Goal: Task Accomplishment & Management: Complete application form

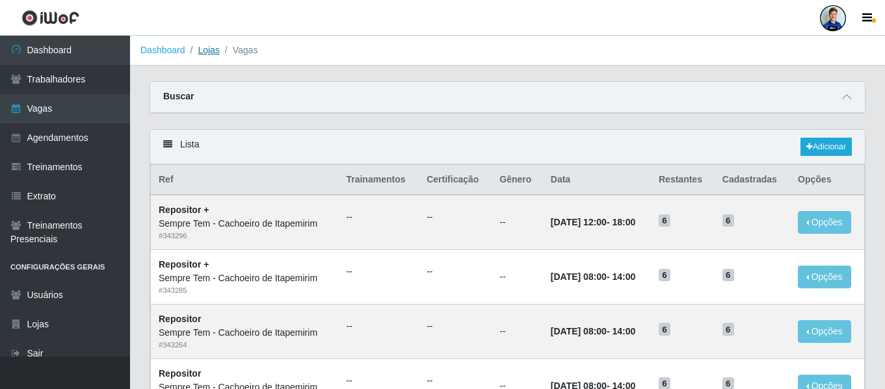
click at [207, 50] on link "Lojas" at bounding box center [208, 50] width 21 height 10
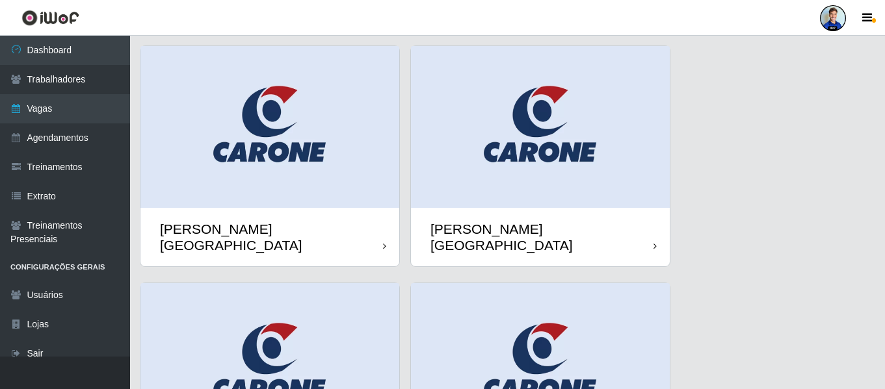
scroll to position [34, 0]
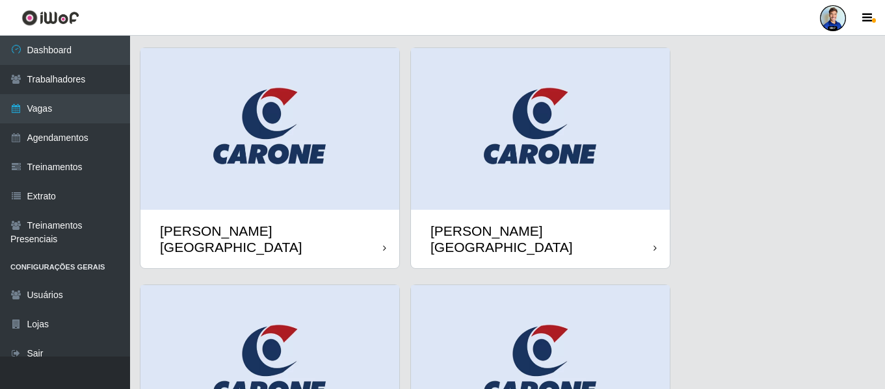
click at [513, 124] on img at bounding box center [540, 129] width 259 height 162
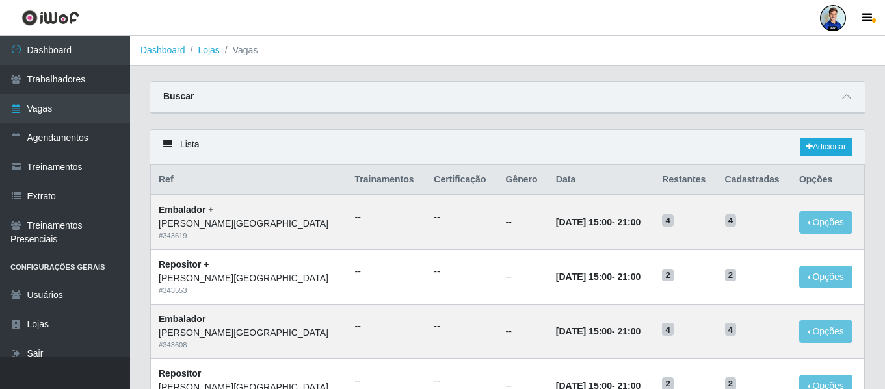
scroll to position [713, 0]
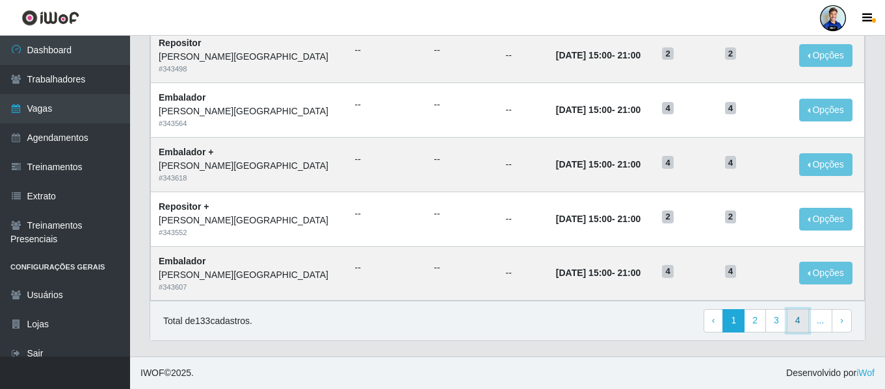
click at [799, 323] on link "4" at bounding box center [798, 320] width 22 height 23
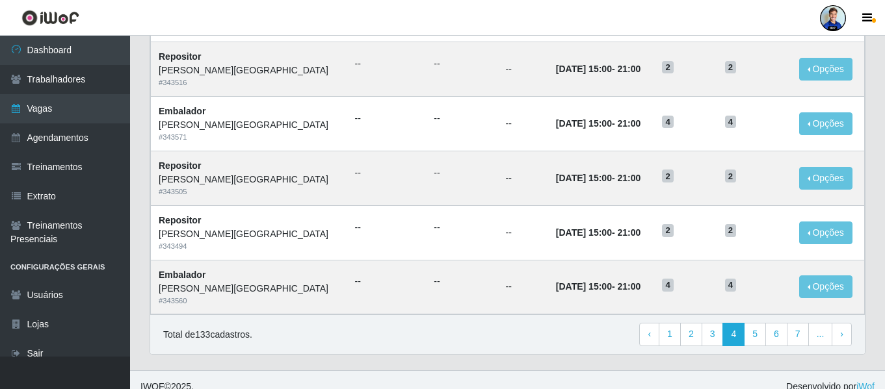
scroll to position [713, 0]
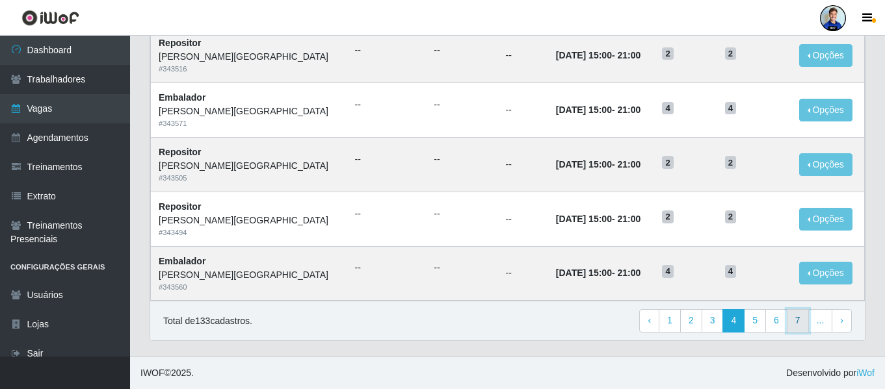
click at [799, 323] on link "7" at bounding box center [798, 320] width 22 height 23
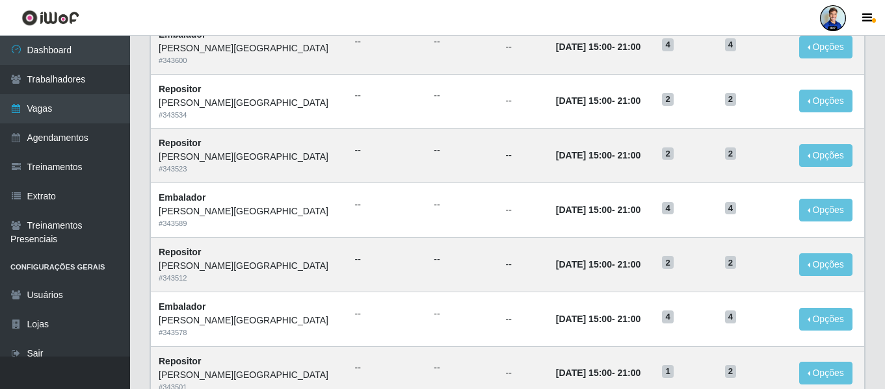
scroll to position [713, 0]
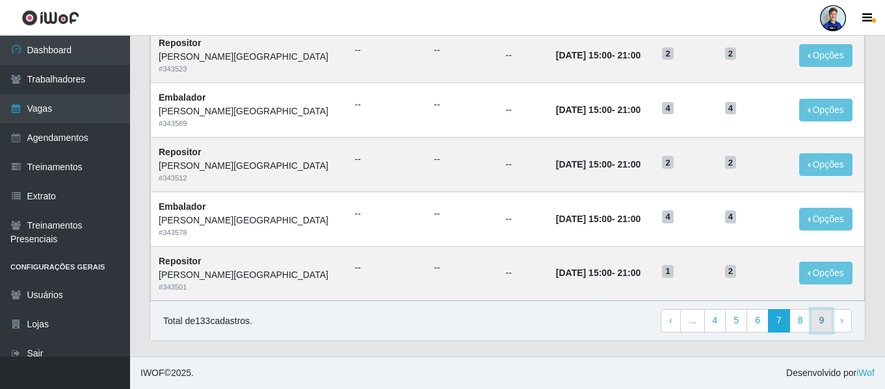
click at [814, 324] on link "9" at bounding box center [822, 320] width 22 height 23
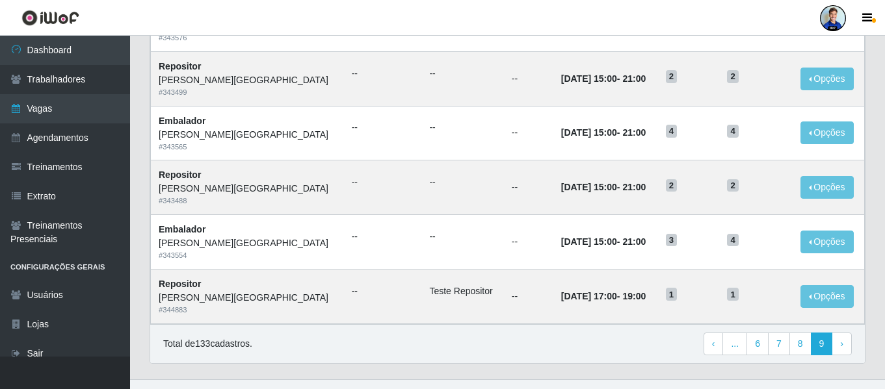
scroll to position [603, 0]
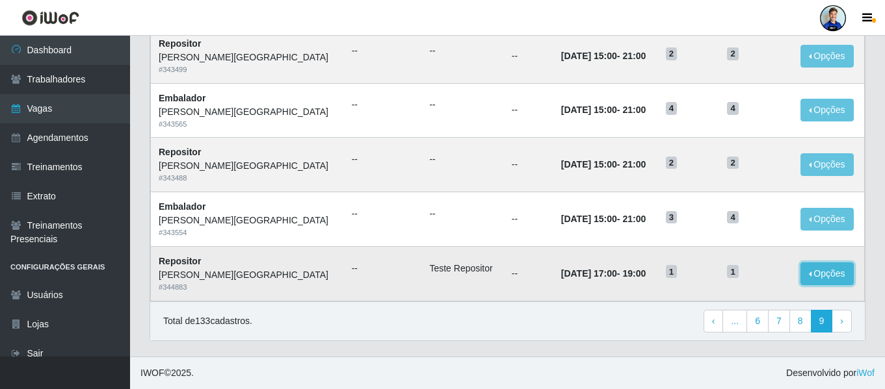
click at [812, 270] on button "Opções" at bounding box center [826, 274] width 53 height 23
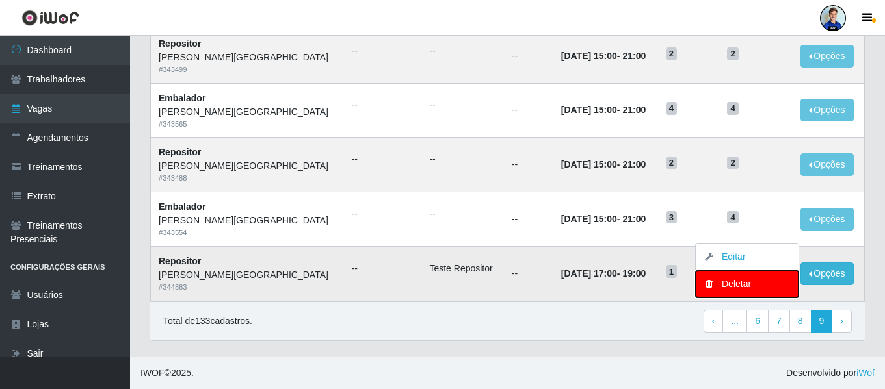
click at [722, 287] on div "Deletar" at bounding box center [747, 285] width 77 height 14
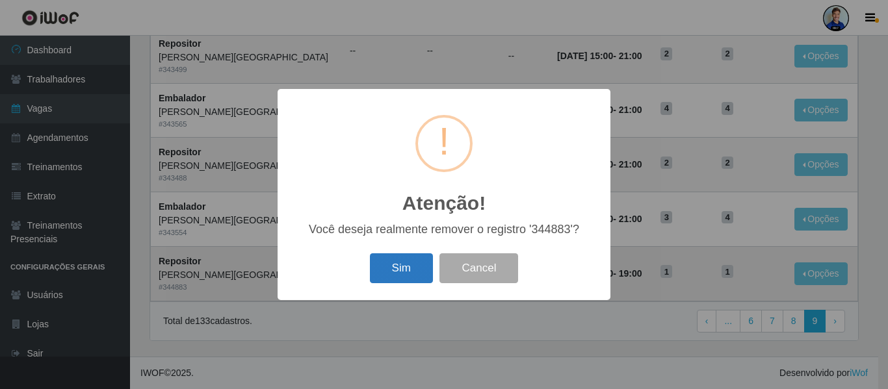
click at [428, 267] on button "Sim" at bounding box center [401, 269] width 63 height 31
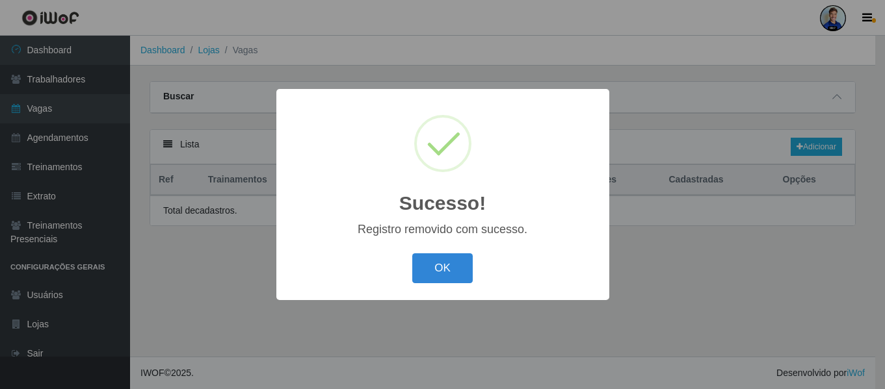
scroll to position [0, 0]
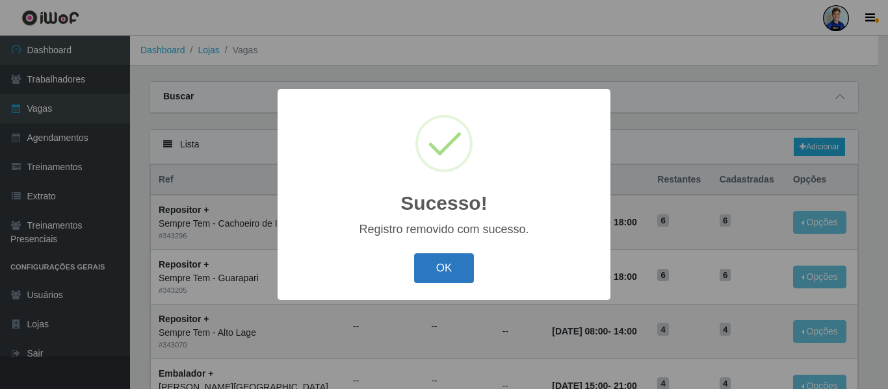
click at [445, 270] on button "OK" at bounding box center [444, 269] width 60 height 31
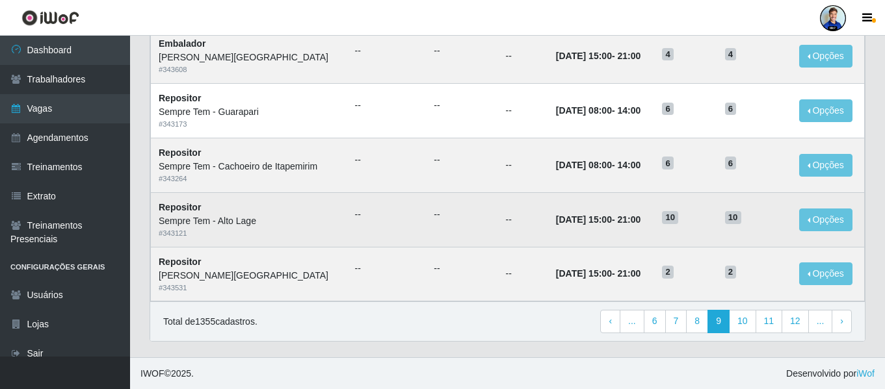
scroll to position [711, 0]
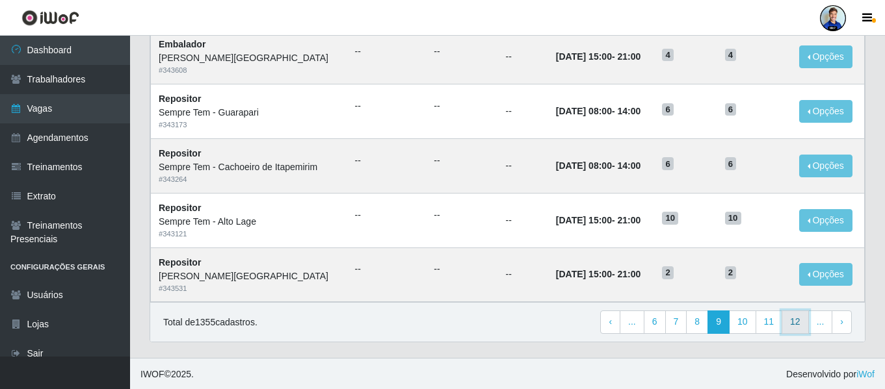
click at [791, 329] on link "12" at bounding box center [795, 322] width 27 height 23
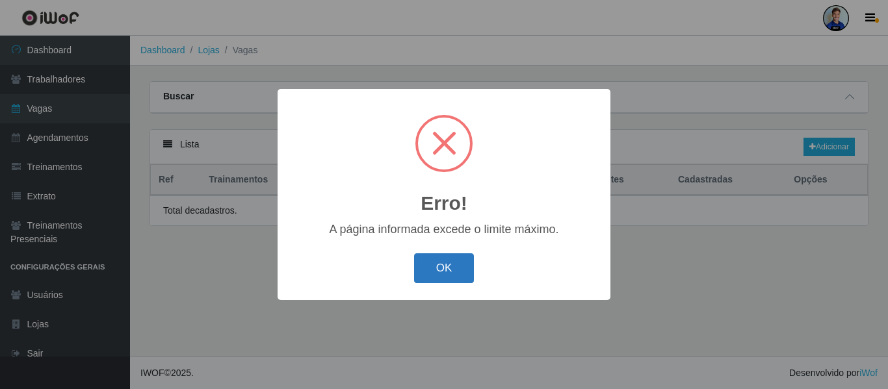
click at [470, 267] on button "OK" at bounding box center [444, 269] width 60 height 31
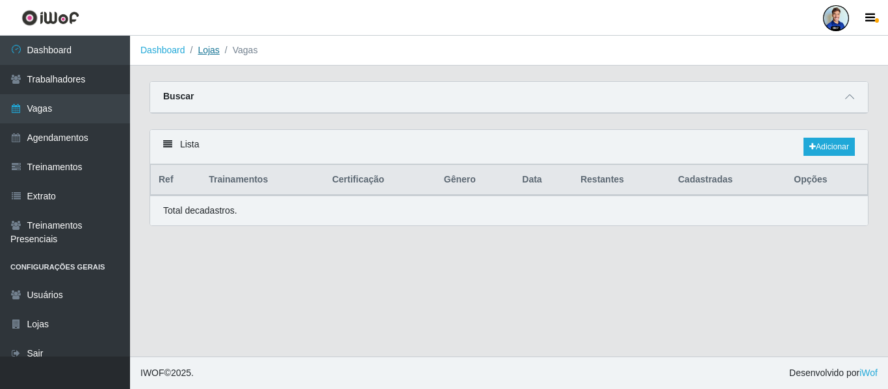
click at [202, 53] on link "Lojas" at bounding box center [208, 50] width 21 height 10
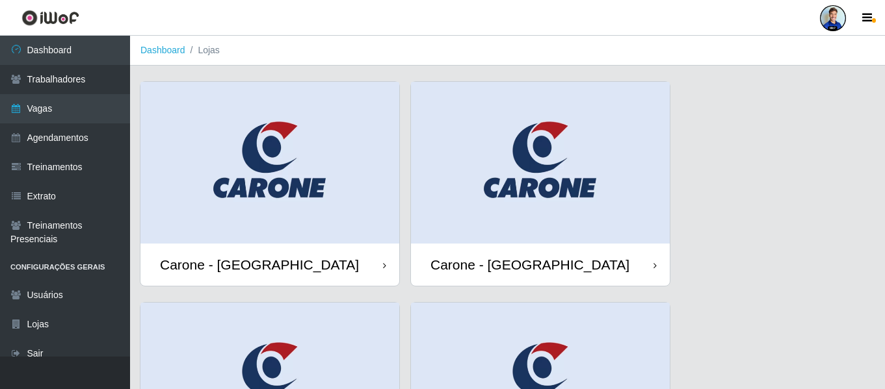
click at [520, 240] on img at bounding box center [540, 163] width 259 height 162
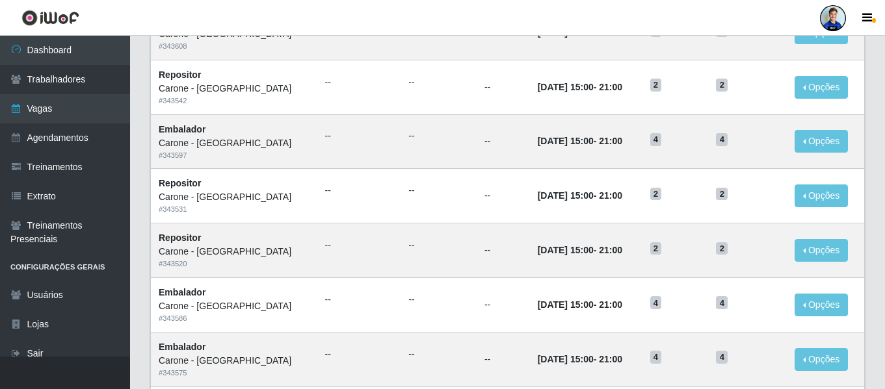
scroll to position [713, 0]
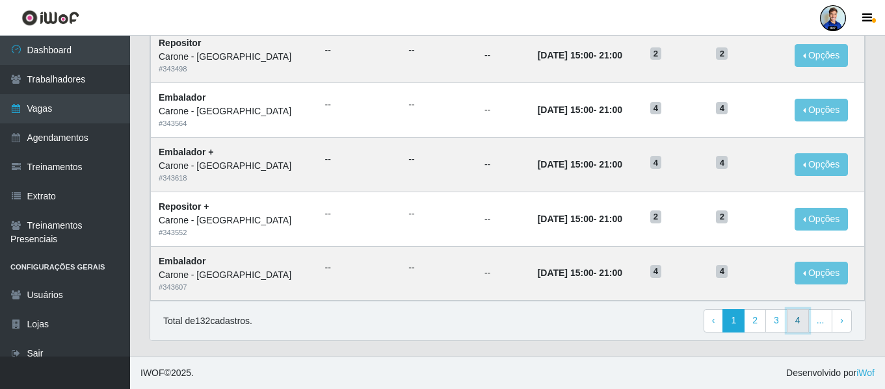
click at [796, 321] on link "4" at bounding box center [798, 320] width 22 height 23
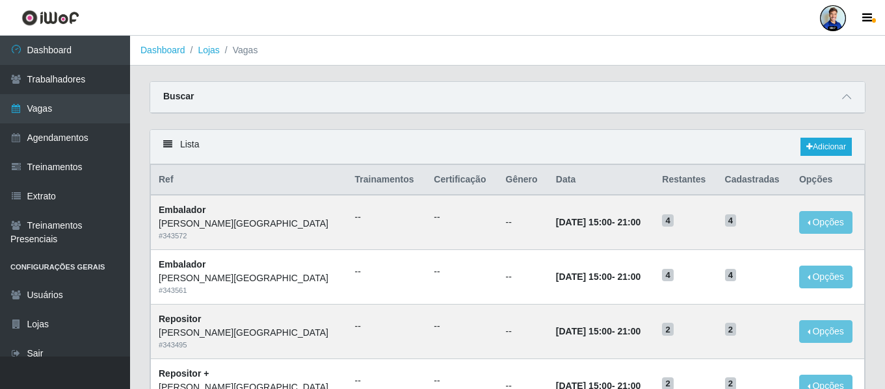
scroll to position [713, 0]
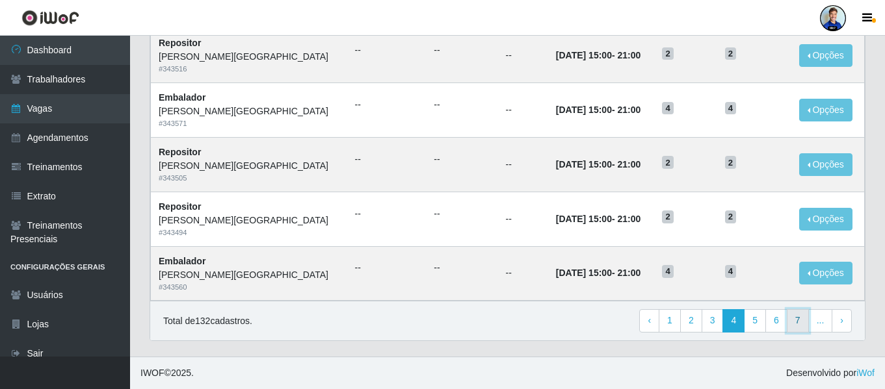
click at [796, 321] on link "7" at bounding box center [798, 320] width 22 height 23
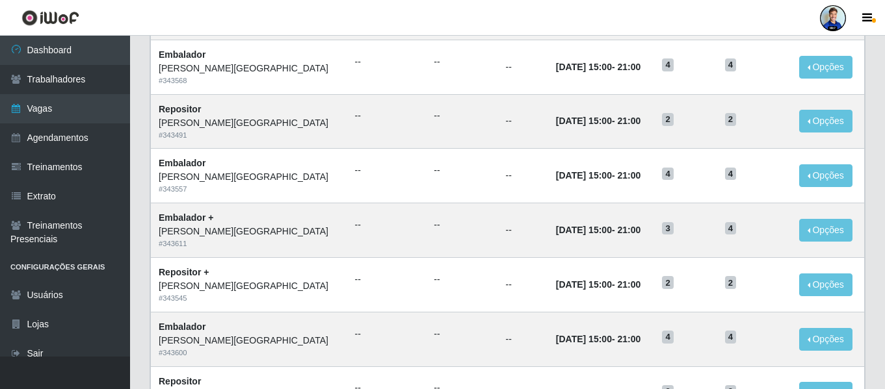
scroll to position [713, 0]
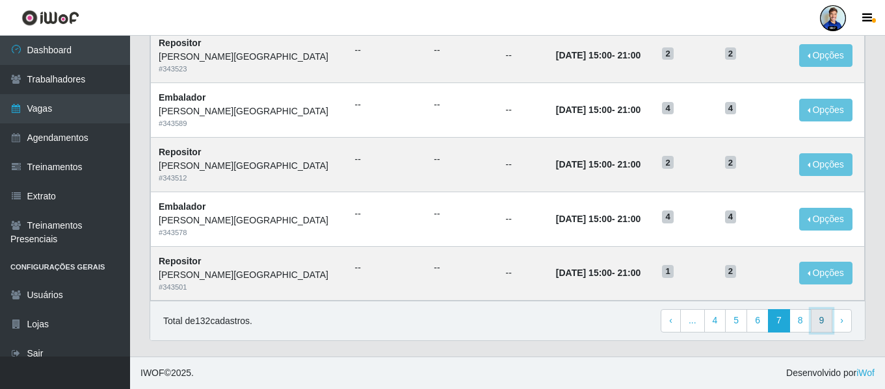
click at [817, 323] on link "9" at bounding box center [822, 320] width 22 height 23
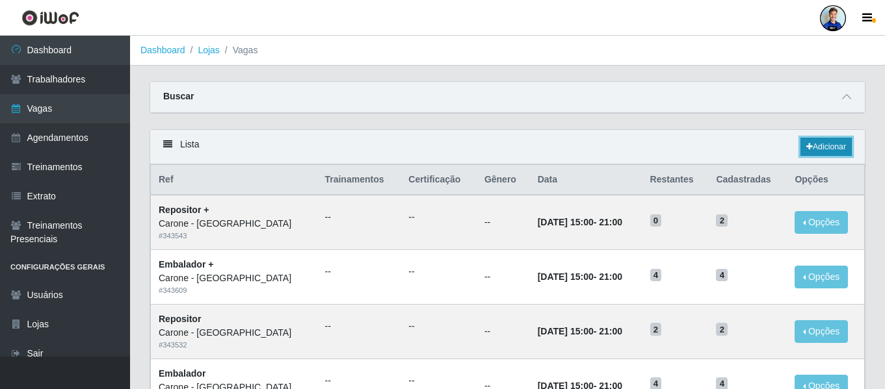
click at [815, 147] on link "Adicionar" at bounding box center [825, 147] width 51 height 18
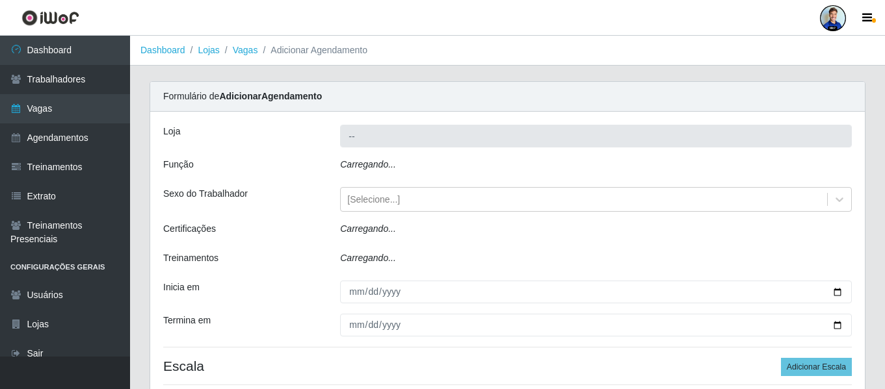
type input "Carone - [GEOGRAPHIC_DATA]"
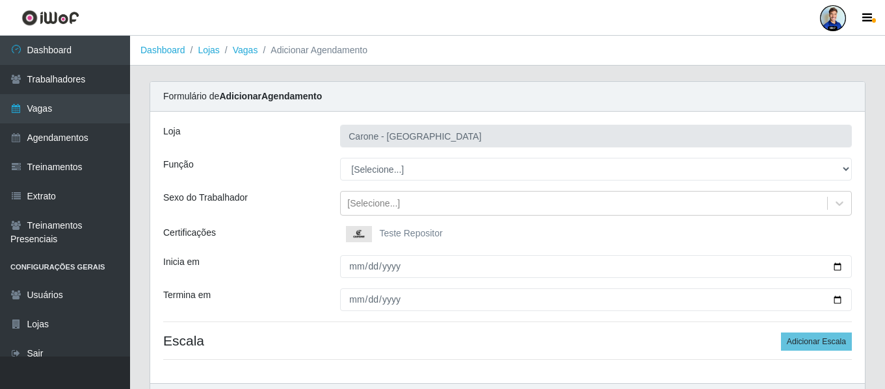
click at [382, 229] on span "Teste Repositor" at bounding box center [410, 233] width 63 height 10
click at [0, 0] on input "Teste Repositor" at bounding box center [0, 0] width 0 height 0
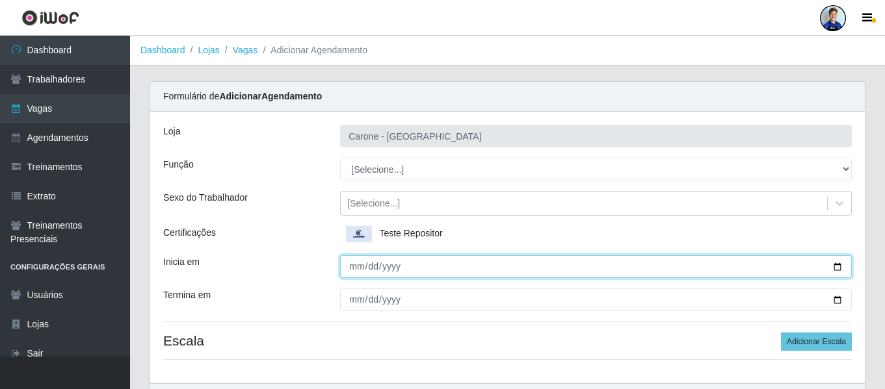
click at [354, 269] on input "Inicia em" at bounding box center [596, 267] width 512 height 23
type input "[DATE]"
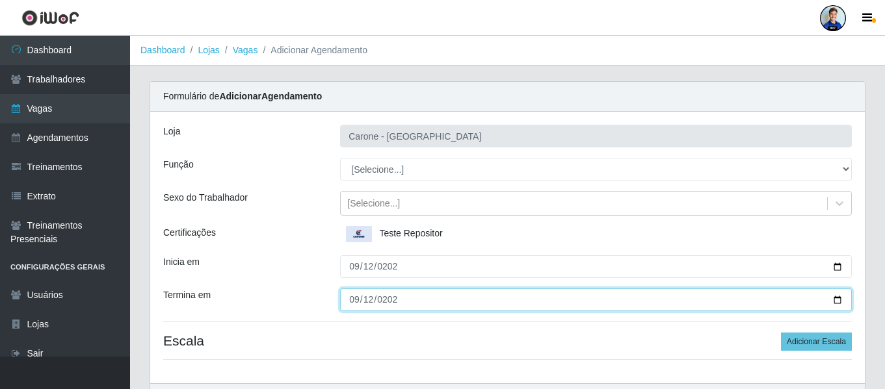
type input "[DATE]"
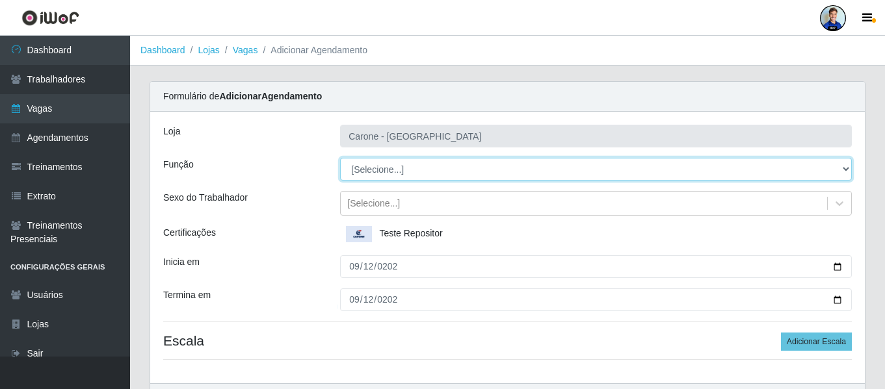
click at [369, 177] on select "[Selecione...] Embalador Embalador + Embalador ++ Repositor Repositor + Reposit…" at bounding box center [596, 169] width 512 height 23
select select "24"
click at [340, 158] on select "[Selecione...] Embalador Embalador + Embalador ++ Repositor Repositor + Reposit…" at bounding box center [596, 169] width 512 height 23
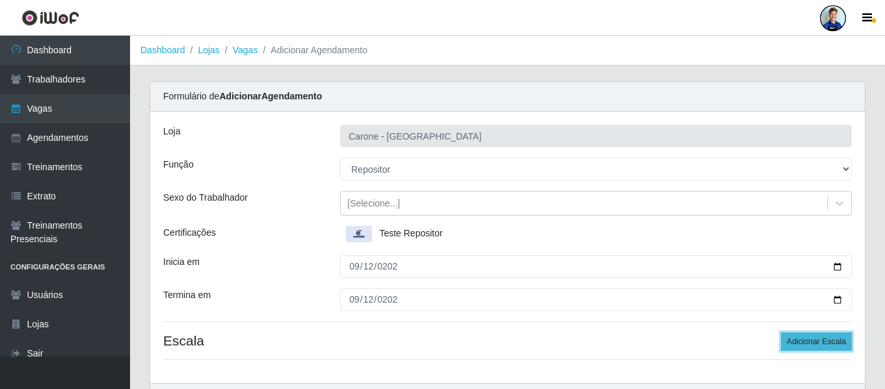
click at [809, 348] on button "Adicionar Escala" at bounding box center [816, 342] width 71 height 18
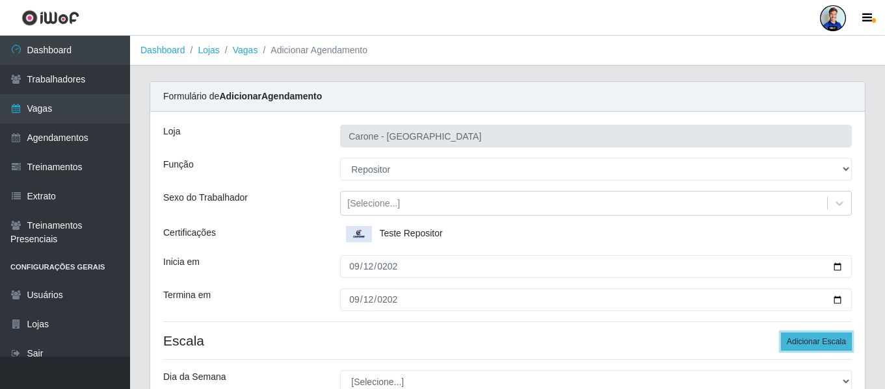
scroll to position [226, 0]
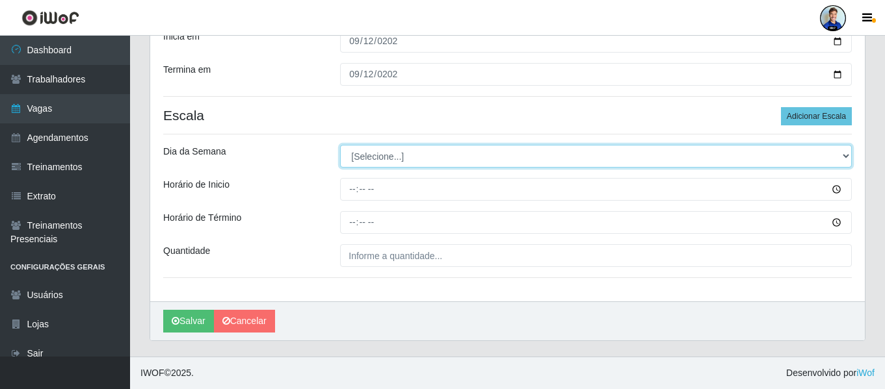
click at [421, 158] on select "[Selecione...] Segunda Terça Quarta Quinta Sexta Sábado Domingo" at bounding box center [596, 156] width 512 height 23
select select "5"
click at [340, 145] on select "[Selecione...] Segunda Terça Quarta Quinta Sexta Sábado Domingo" at bounding box center [596, 156] width 512 height 23
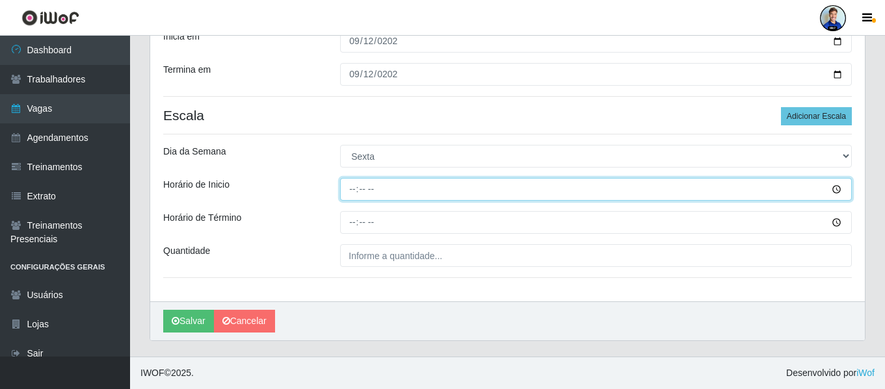
click at [351, 192] on input "Horário de Inicio" at bounding box center [596, 189] width 512 height 23
type input "17:00"
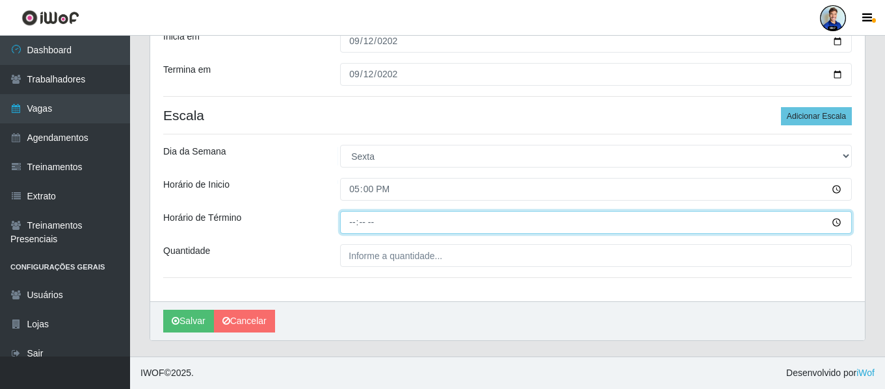
type input "19:00"
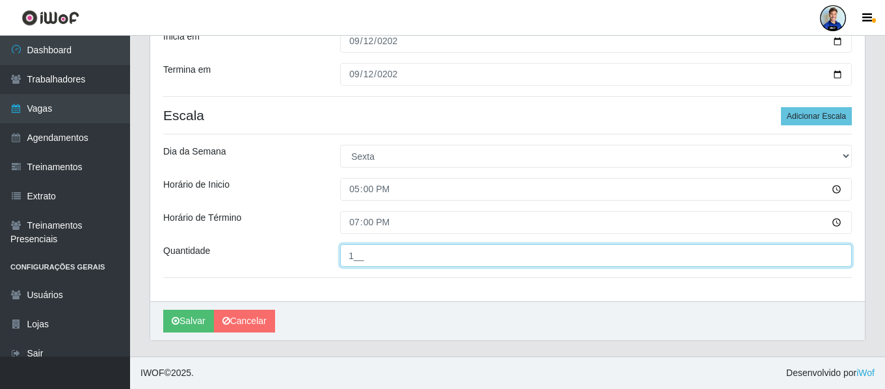
type input "1__"
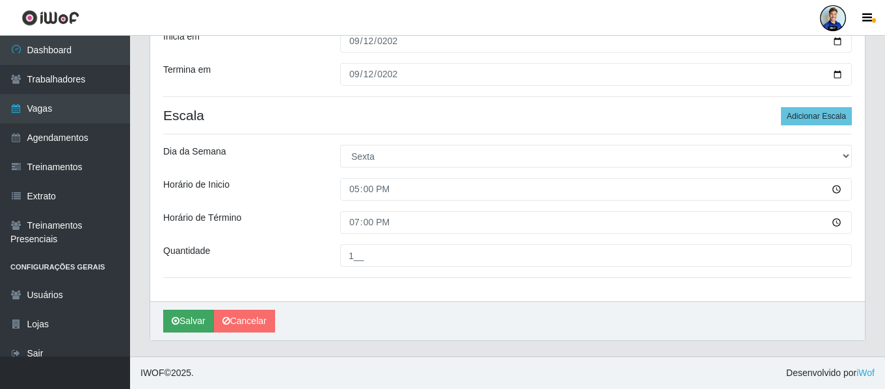
drag, startPoint x: 179, startPoint y: 308, endPoint x: 182, endPoint y: 323, distance: 14.5
click at [182, 323] on div "[PERSON_NAME]" at bounding box center [507, 321] width 715 height 39
click at [182, 323] on button "Salvar" at bounding box center [188, 321] width 51 height 23
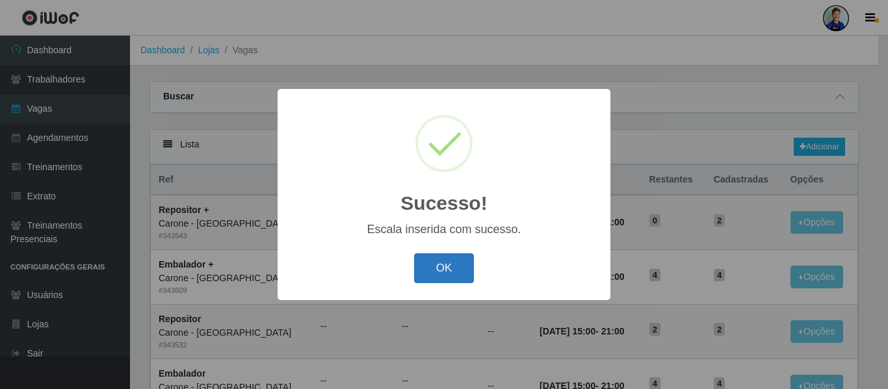
click at [449, 264] on button "OK" at bounding box center [444, 269] width 60 height 31
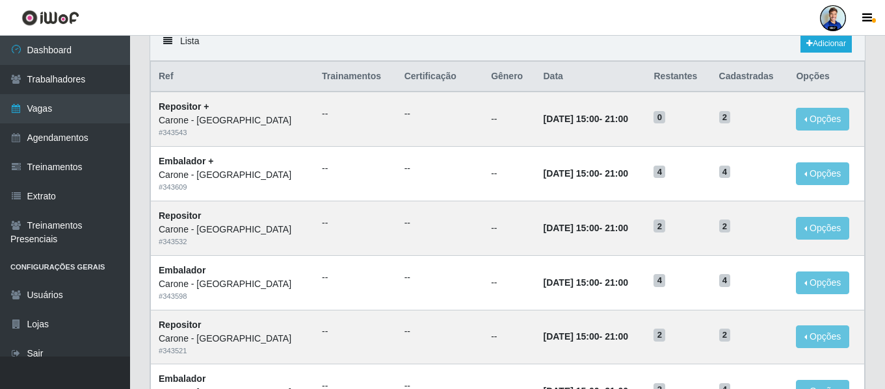
scroll to position [101, 0]
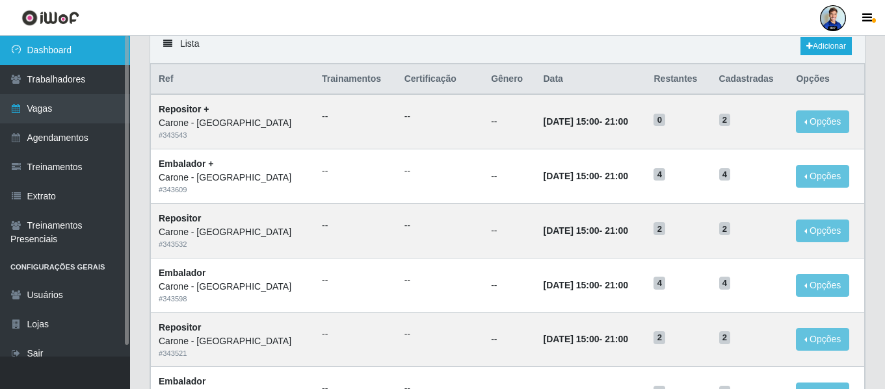
click at [81, 55] on link "Dashboard" at bounding box center [65, 50] width 130 height 29
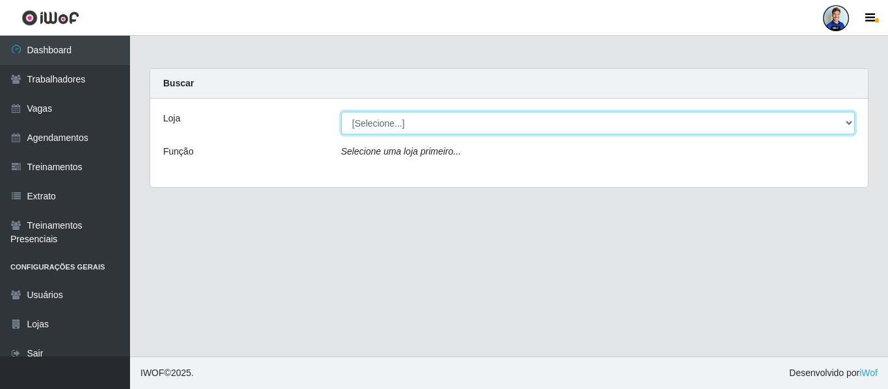
click at [588, 127] on select "[Selecione...] [GEOGRAPHIC_DATA] - [GEOGRAPHIC_DATA] [GEOGRAPHIC_DATA] - [GEOGR…" at bounding box center [598, 123] width 514 height 23
click at [428, 120] on select "[Selecione...] [GEOGRAPHIC_DATA] - [GEOGRAPHIC_DATA] [GEOGRAPHIC_DATA] - [GEOGR…" at bounding box center [598, 123] width 514 height 23
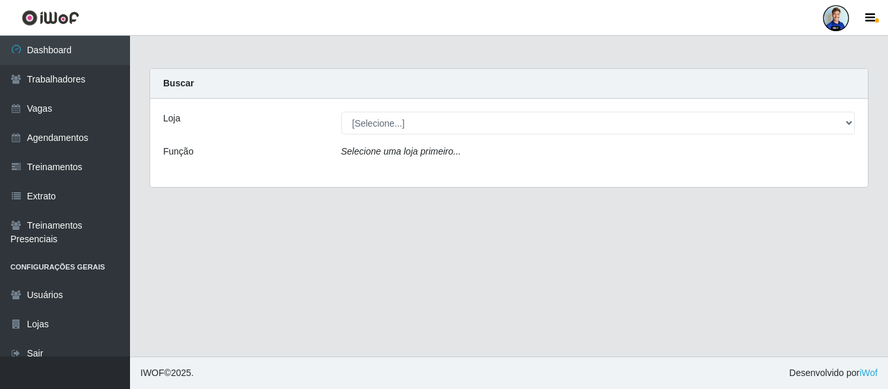
click at [429, 136] on div "Loja [Selecione...] Carone - Jardim Camburi Carone - Campo Grande Carone - Coqu…" at bounding box center [509, 143] width 718 height 88
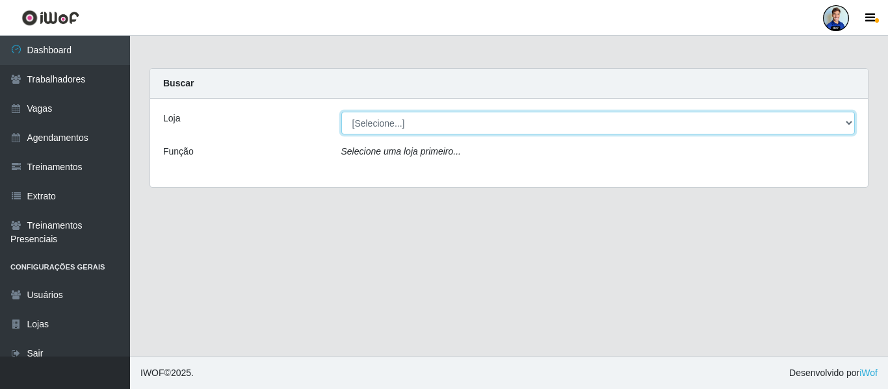
click at [429, 125] on select "[Selecione...] [GEOGRAPHIC_DATA] - [GEOGRAPHIC_DATA] [GEOGRAPHIC_DATA] - [GEOGR…" at bounding box center [598, 123] width 514 height 23
select select "529"
click at [341, 112] on select "[Selecione...] [GEOGRAPHIC_DATA] - [GEOGRAPHIC_DATA] [GEOGRAPHIC_DATA] - [GEOGR…" at bounding box center [598, 123] width 514 height 23
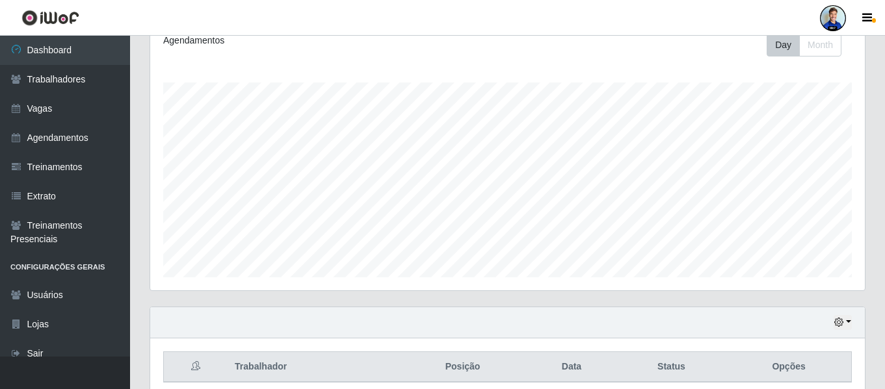
scroll to position [243, 0]
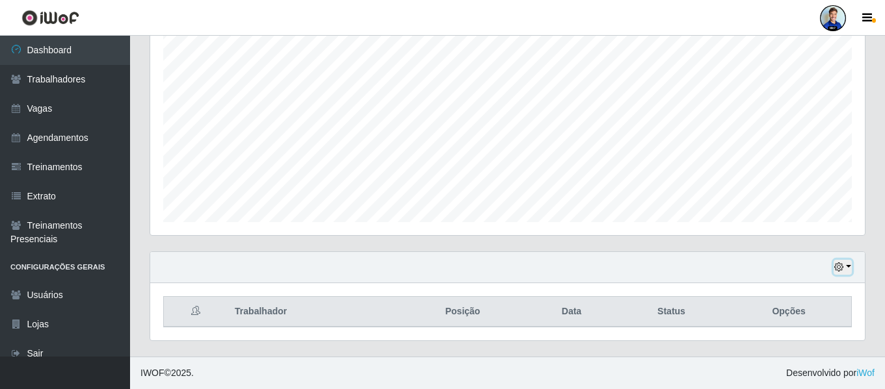
click at [844, 268] on button "button" at bounding box center [843, 267] width 18 height 15
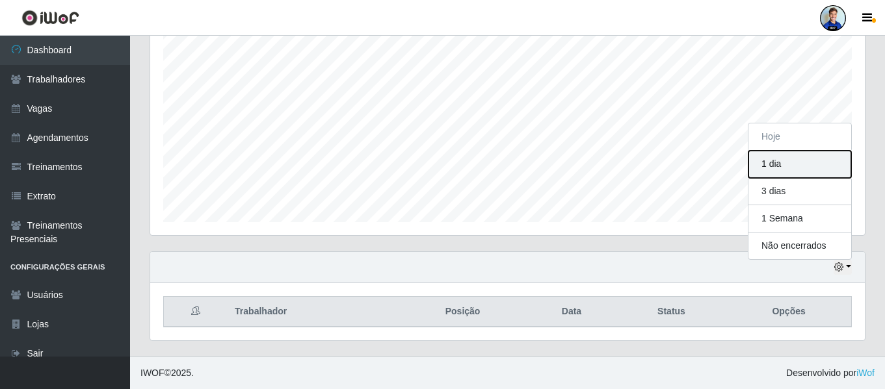
click at [772, 161] on button "1 dia" at bounding box center [799, 164] width 103 height 27
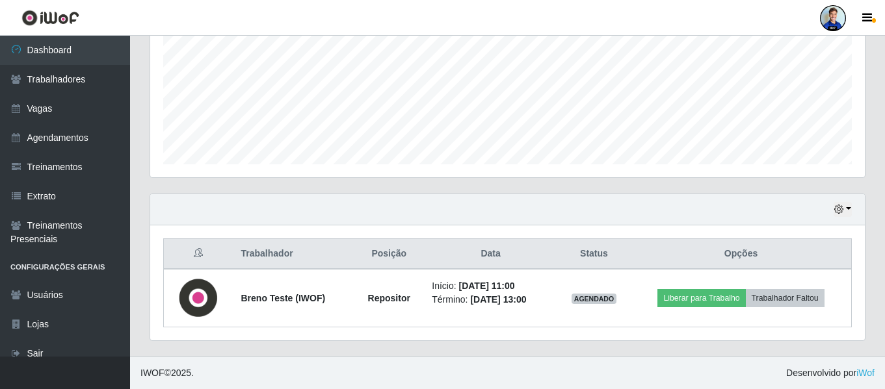
scroll to position [0, 0]
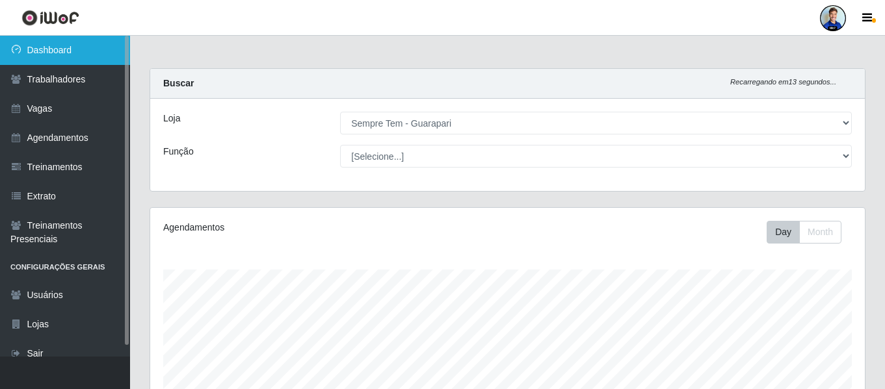
click at [76, 39] on link "Dashboard" at bounding box center [65, 50] width 130 height 29
click at [83, 64] on link "Dashboard" at bounding box center [65, 50] width 130 height 29
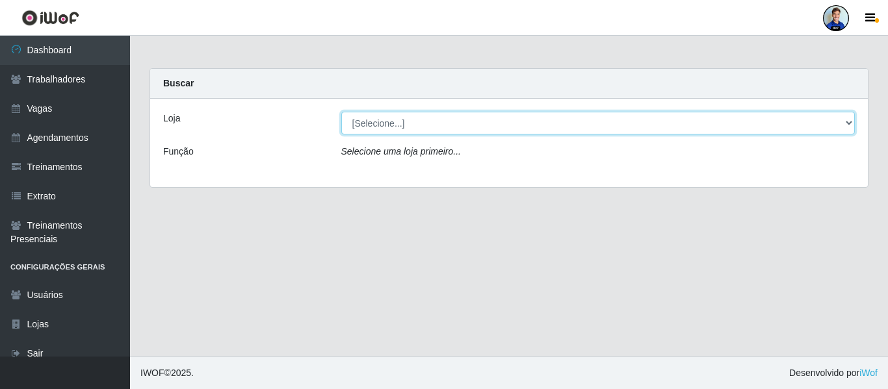
click at [397, 112] on select "[Selecione...] [GEOGRAPHIC_DATA] - [GEOGRAPHIC_DATA] [GEOGRAPHIC_DATA] - [GEOGR…" at bounding box center [598, 123] width 514 height 23
select select "534"
click at [341, 112] on select "[Selecione...] [GEOGRAPHIC_DATA] - [GEOGRAPHIC_DATA] [GEOGRAPHIC_DATA] - [GEOGR…" at bounding box center [598, 123] width 514 height 23
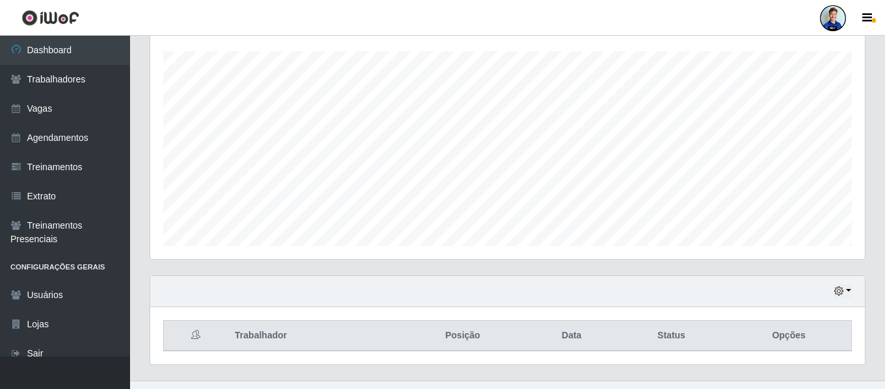
scroll to position [243, 0]
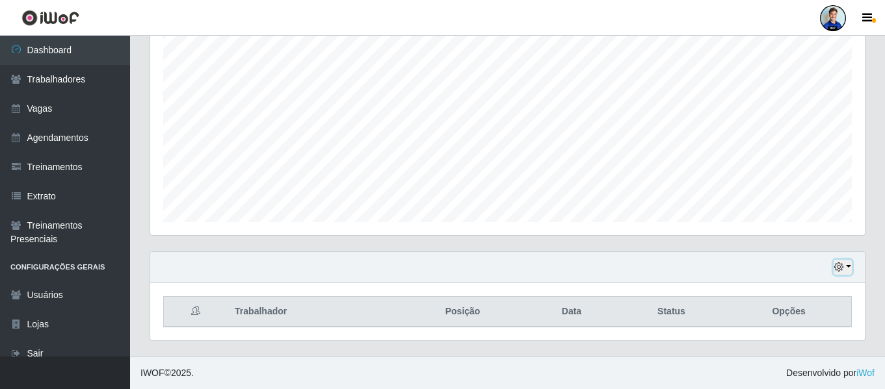
click at [850, 268] on button "button" at bounding box center [843, 267] width 18 height 15
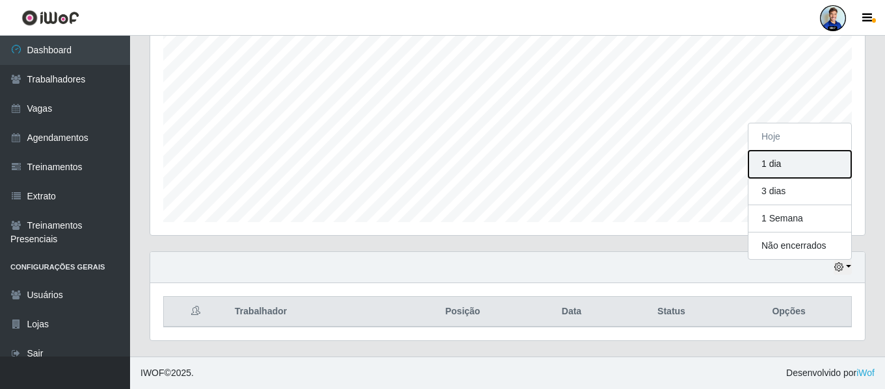
click at [799, 160] on button "1 dia" at bounding box center [799, 164] width 103 height 27
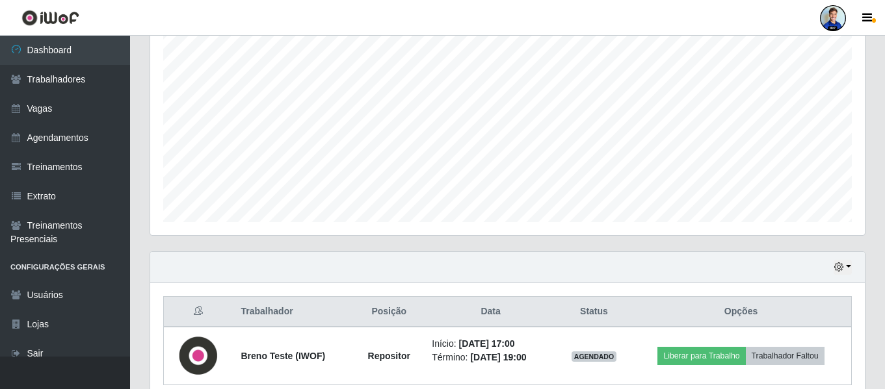
scroll to position [300, 0]
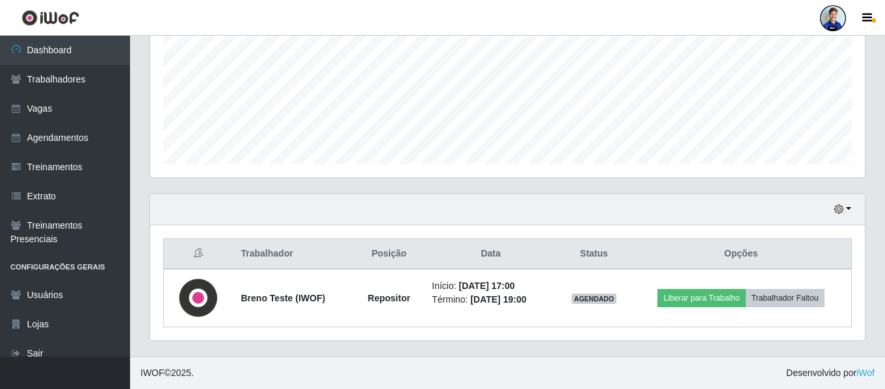
click at [532, 336] on div "Trabalhador Posição Data Status Opções Breno Teste (IWOF) Repositor Início: [DA…" at bounding box center [507, 283] width 715 height 115
click at [860, 273] on div "Trabalhador Posição Data Status Opções Breno Teste (IWOF) Repositor Início: [DA…" at bounding box center [507, 283] width 715 height 115
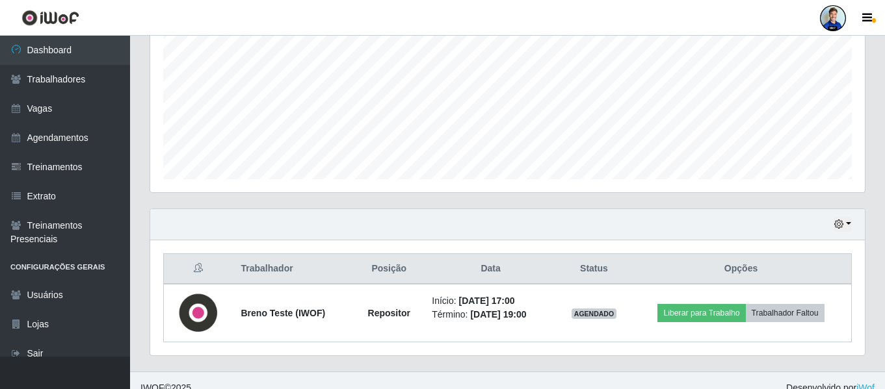
scroll to position [0, 0]
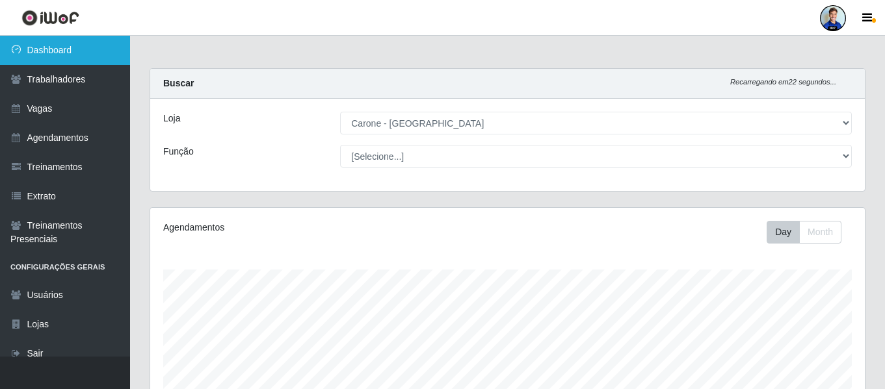
click at [70, 45] on link "Dashboard" at bounding box center [65, 50] width 130 height 29
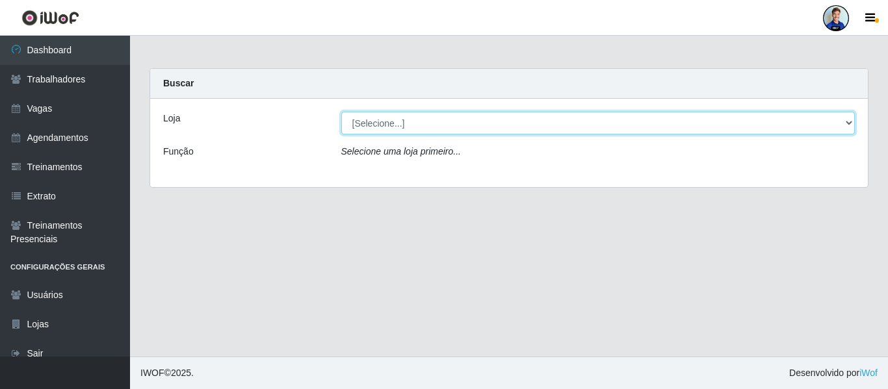
click at [452, 120] on select "[Selecione...] Carone - Jardim Camburi Carone - Campo Grande Carone - Coqueiral…" at bounding box center [598, 123] width 514 height 23
click at [414, 124] on select "[Selecione...] Carone - Jardim Camburi Carone - Campo Grande Carone - Coqueiral…" at bounding box center [598, 123] width 514 height 23
select select "530"
click at [341, 112] on select "[Selecione...] Carone - Jardim Camburi Carone - Campo Grande Carone - Coqueiral…" at bounding box center [598, 123] width 514 height 23
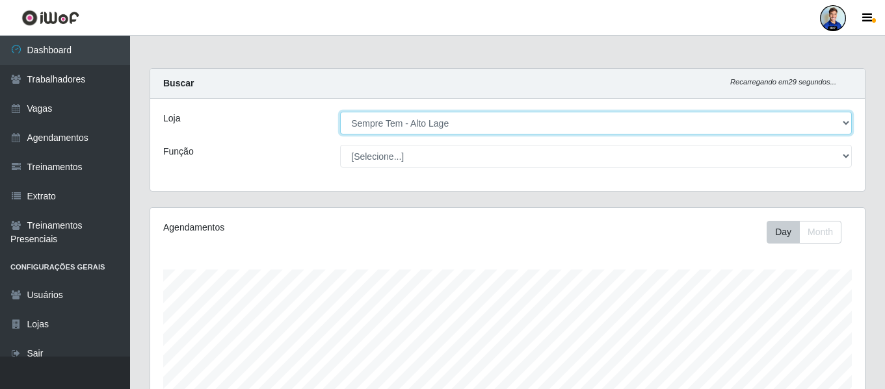
scroll to position [243, 0]
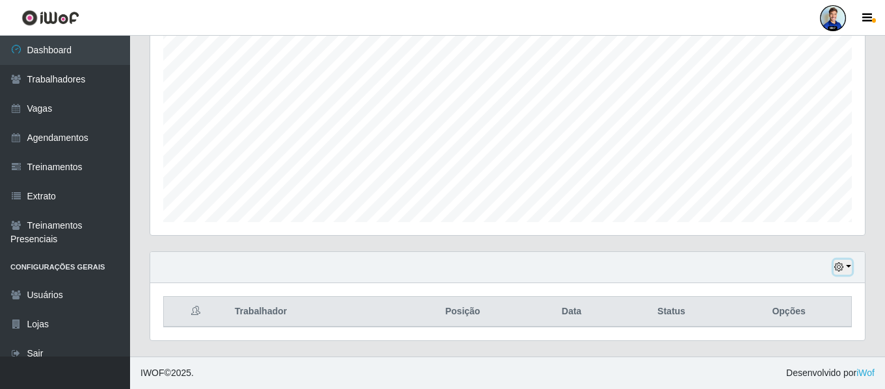
click at [838, 273] on button "button" at bounding box center [843, 267] width 18 height 15
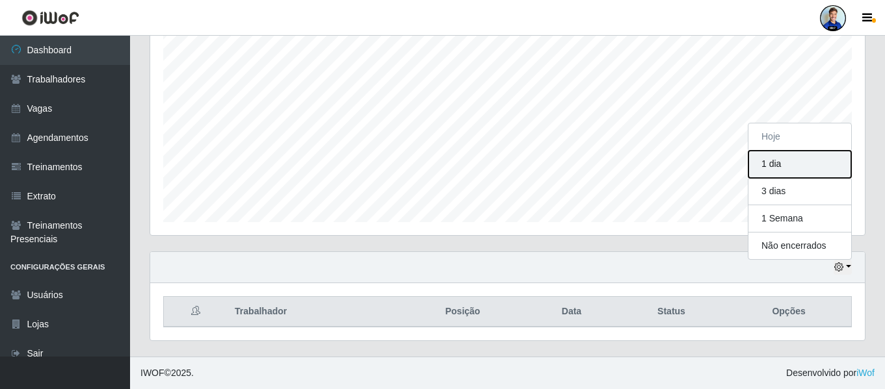
click at [778, 172] on button "1 dia" at bounding box center [799, 164] width 103 height 27
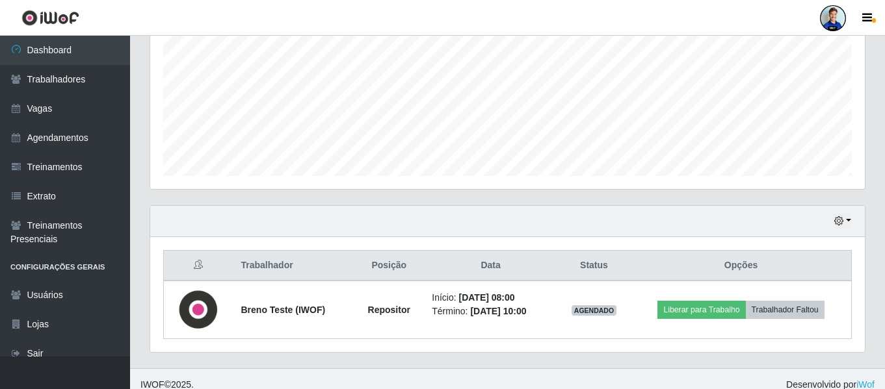
scroll to position [300, 0]
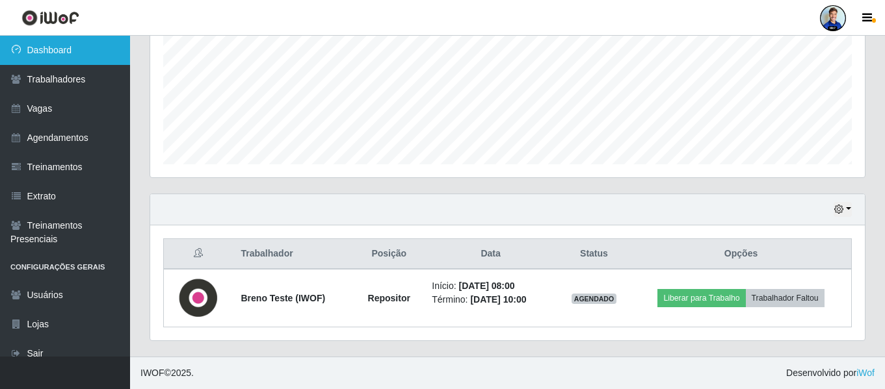
click at [75, 43] on link "Dashboard" at bounding box center [65, 50] width 130 height 29
click at [94, 36] on link "Dashboard" at bounding box center [65, 50] width 130 height 29
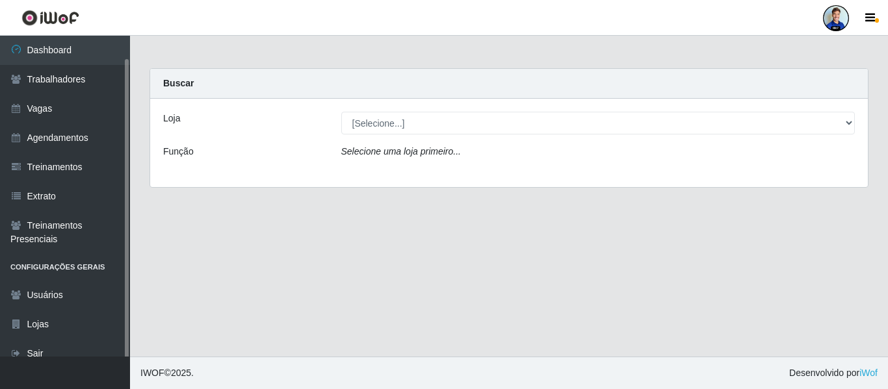
scroll to position [12, 0]
